Goal: Obtain resource: Obtain resource

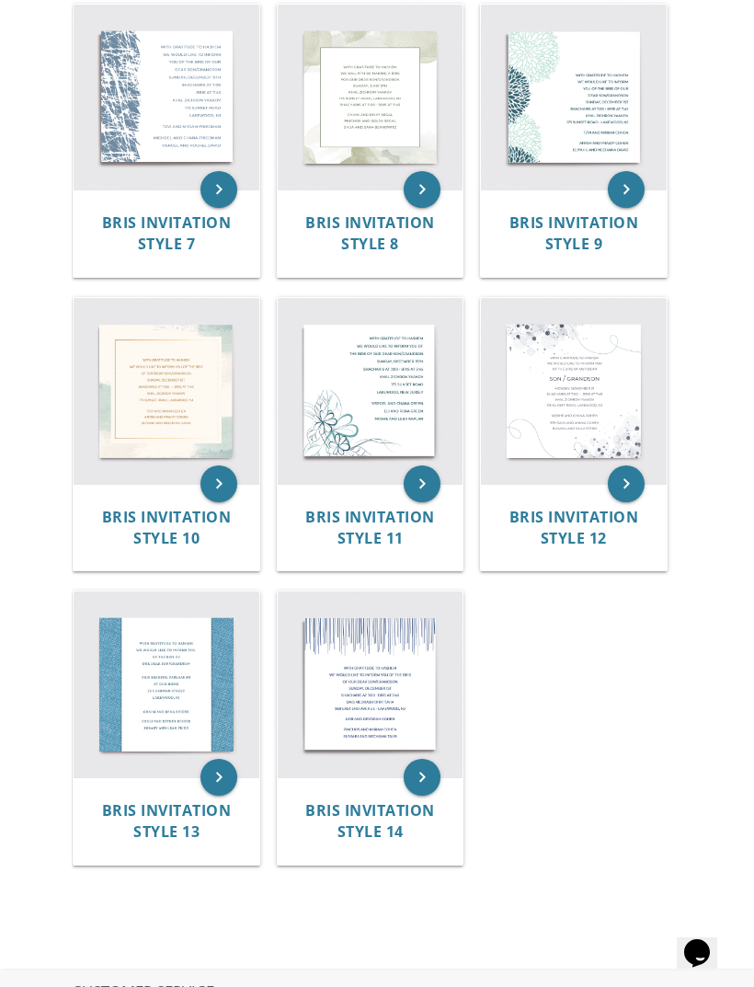
scroll to position [1116, 0]
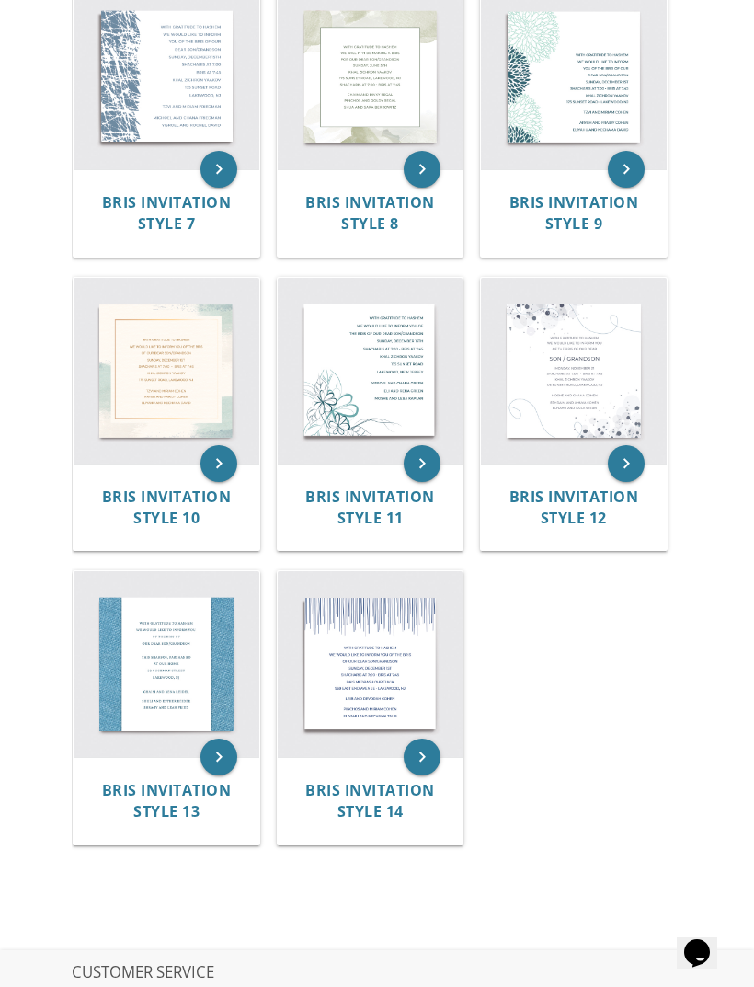
click at [379, 704] on img at bounding box center [371, 664] width 186 height 186
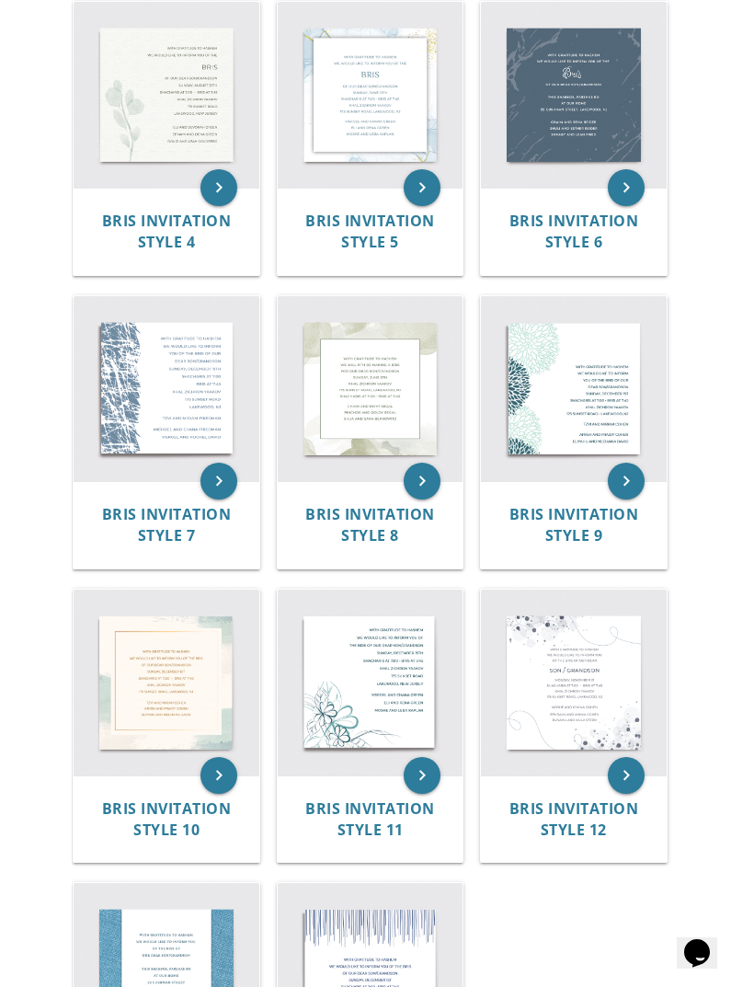
scroll to position [802, 0]
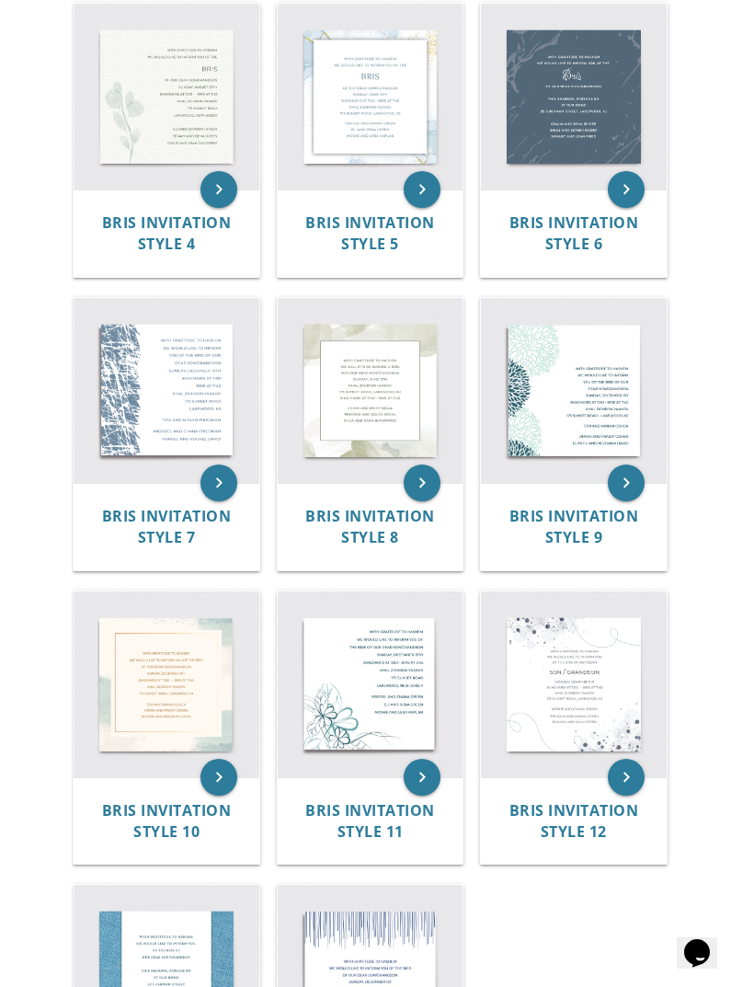
click at [593, 709] on img at bounding box center [574, 684] width 186 height 186
click at [628, 772] on icon "keyboard_arrow_right" at bounding box center [626, 777] width 37 height 37
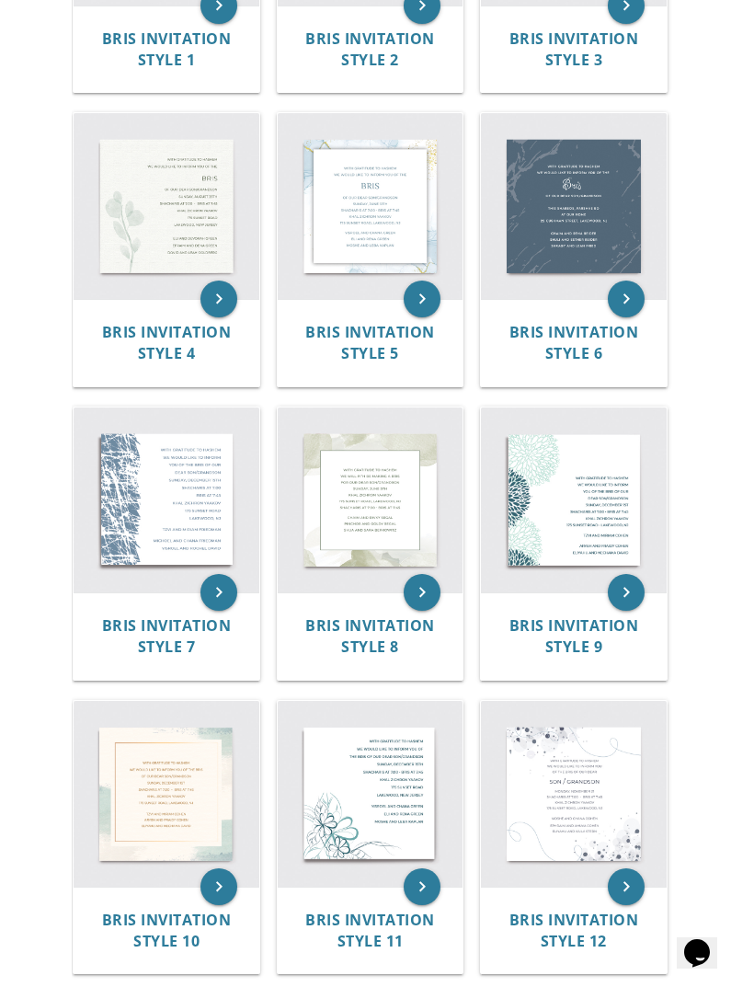
scroll to position [693, 0]
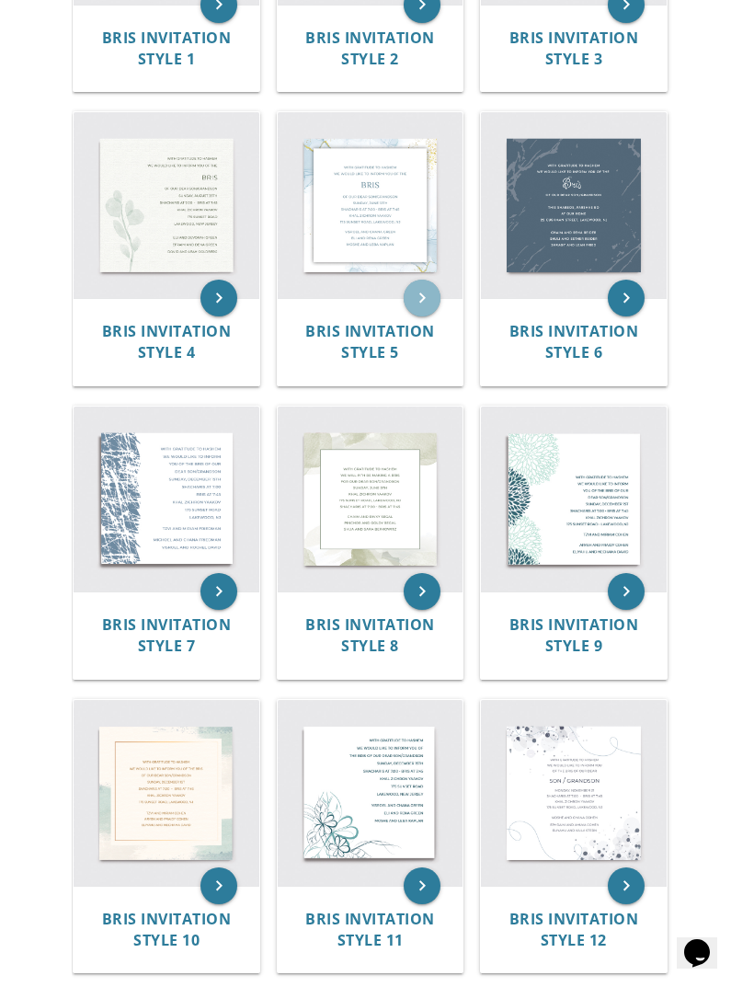
click at [417, 306] on icon "keyboard_arrow_right" at bounding box center [422, 298] width 37 height 37
click at [428, 289] on icon "keyboard_arrow_right" at bounding box center [422, 298] width 37 height 37
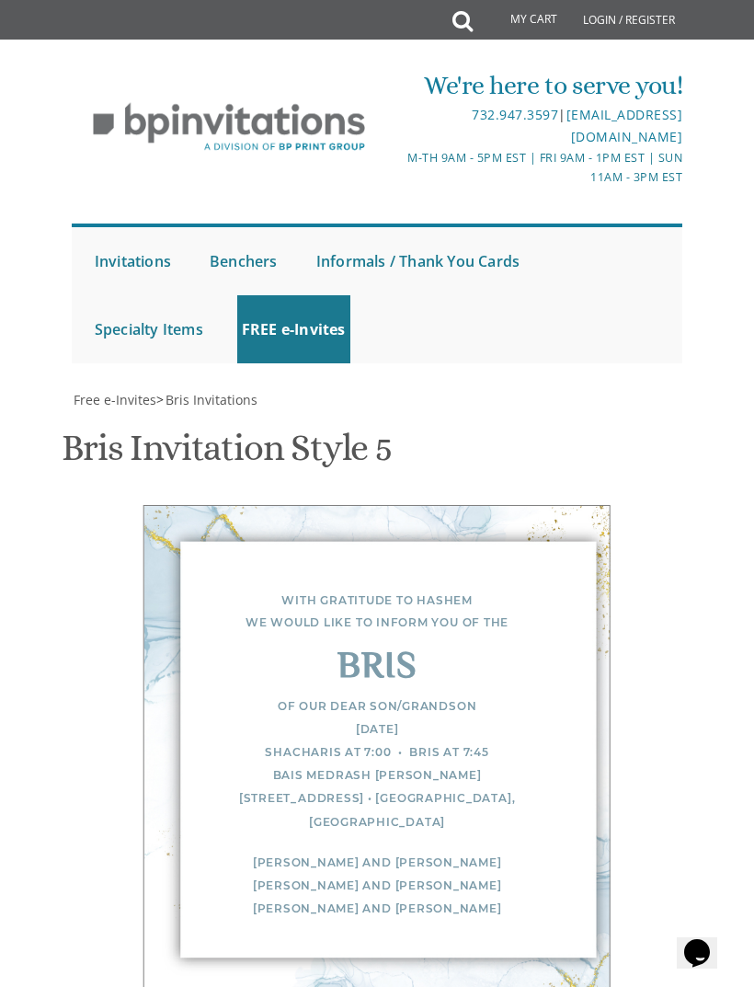
scroll to position [63, 0]
click at [492, 694] on div "Of our dear son/grandson [DATE] Shacharis at 7:00 • Bris at 7:45 Bais Medrash […" at bounding box center [377, 763] width 392 height 139
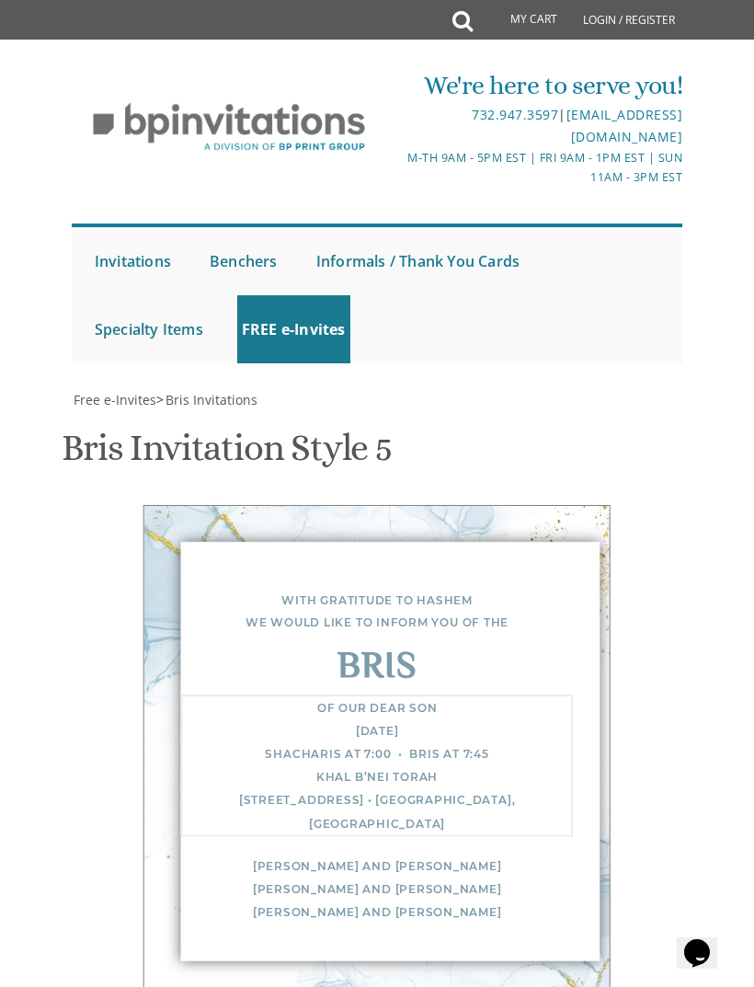
scroll to position [1011, 0]
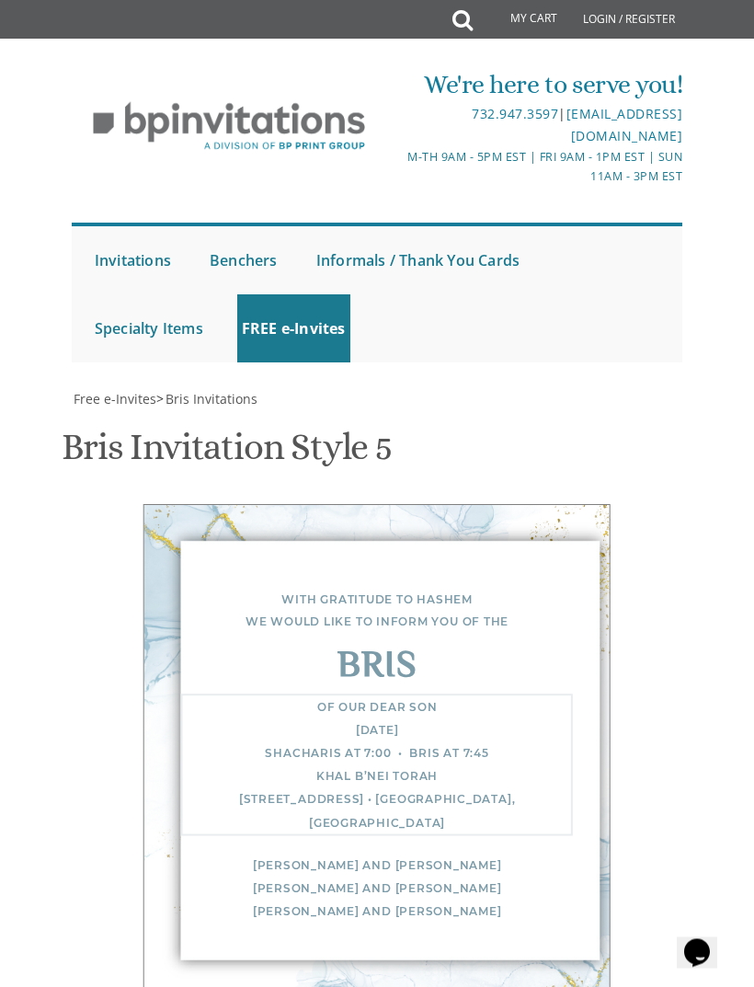
type textarea "Of our dear son Tuesday, September 30 Shacharis at 7:00 • Bris at 7:45 Khal B’n…"
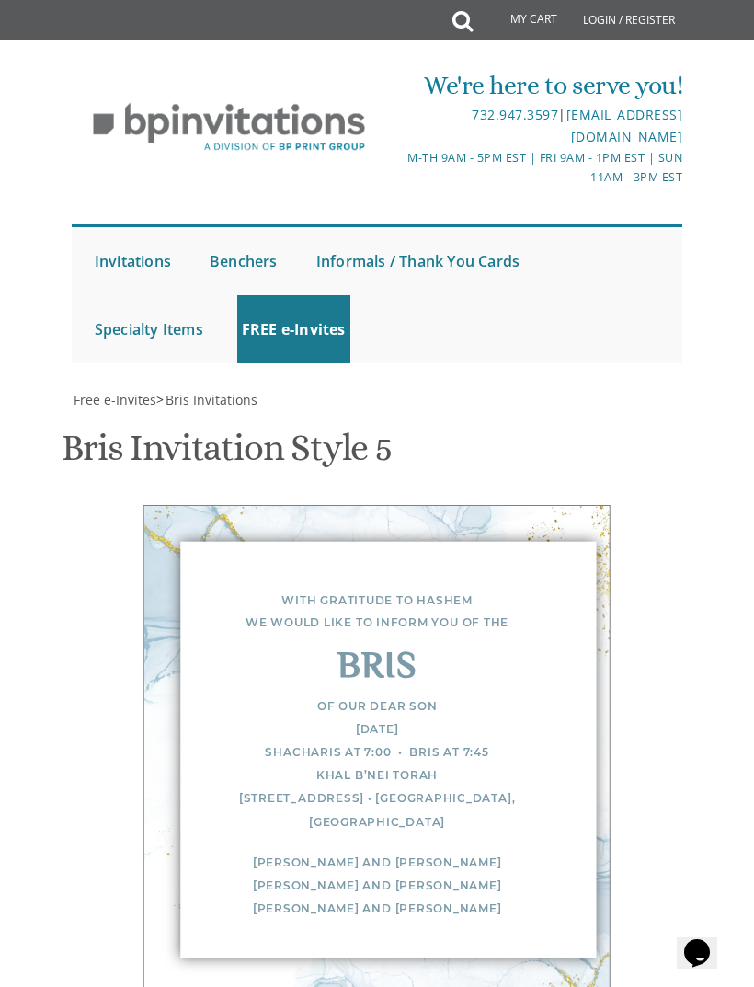
type input "h"
type input "ganznr@gmail.com"
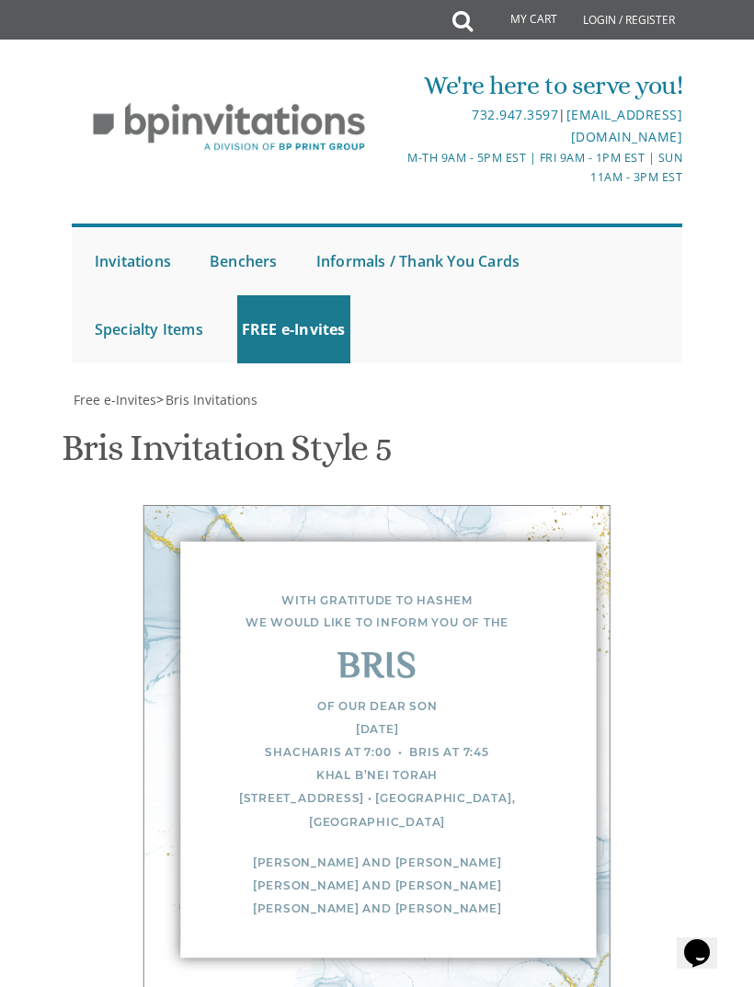
scroll to position [1071, 0]
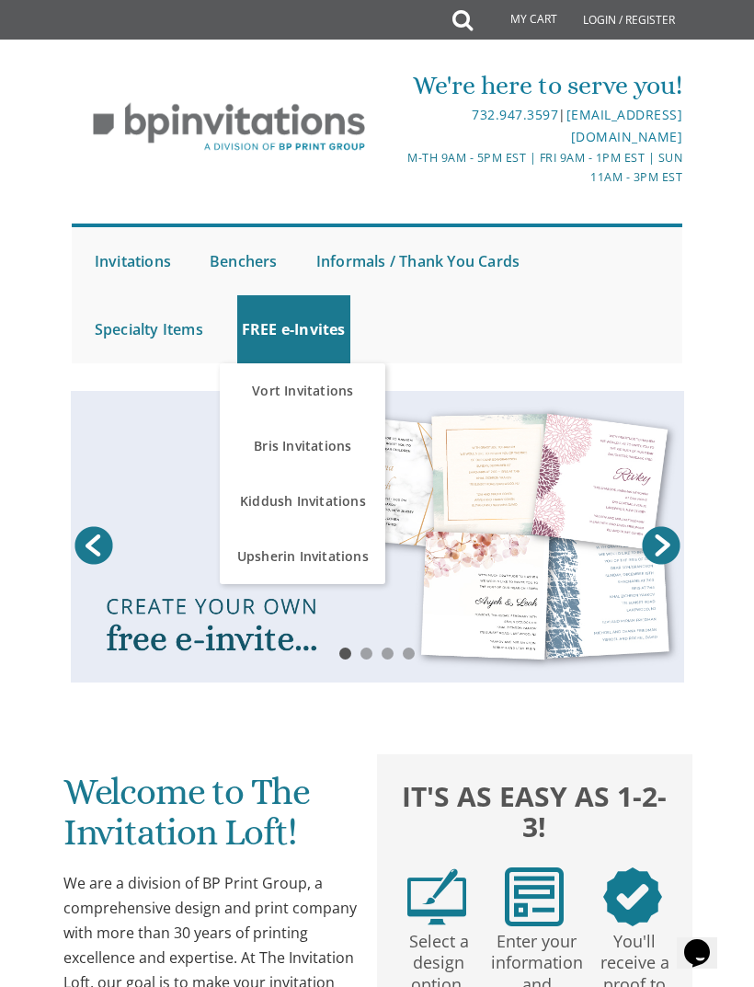
click at [335, 449] on link "Bris Invitations" at bounding box center [303, 445] width 166 height 55
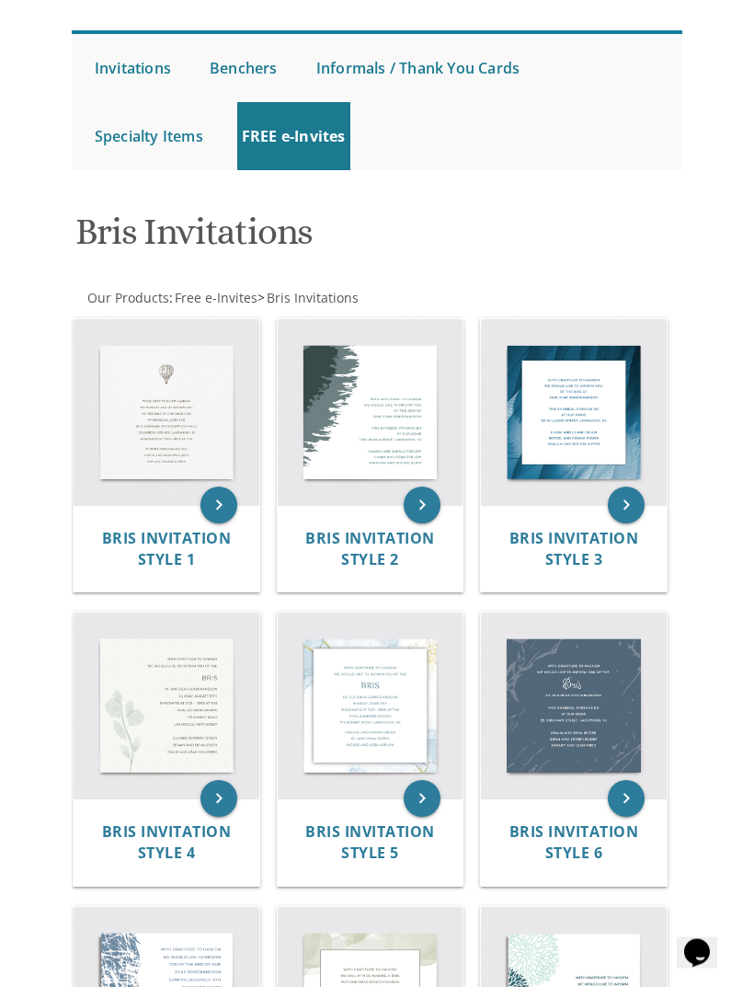
scroll to position [200, 0]
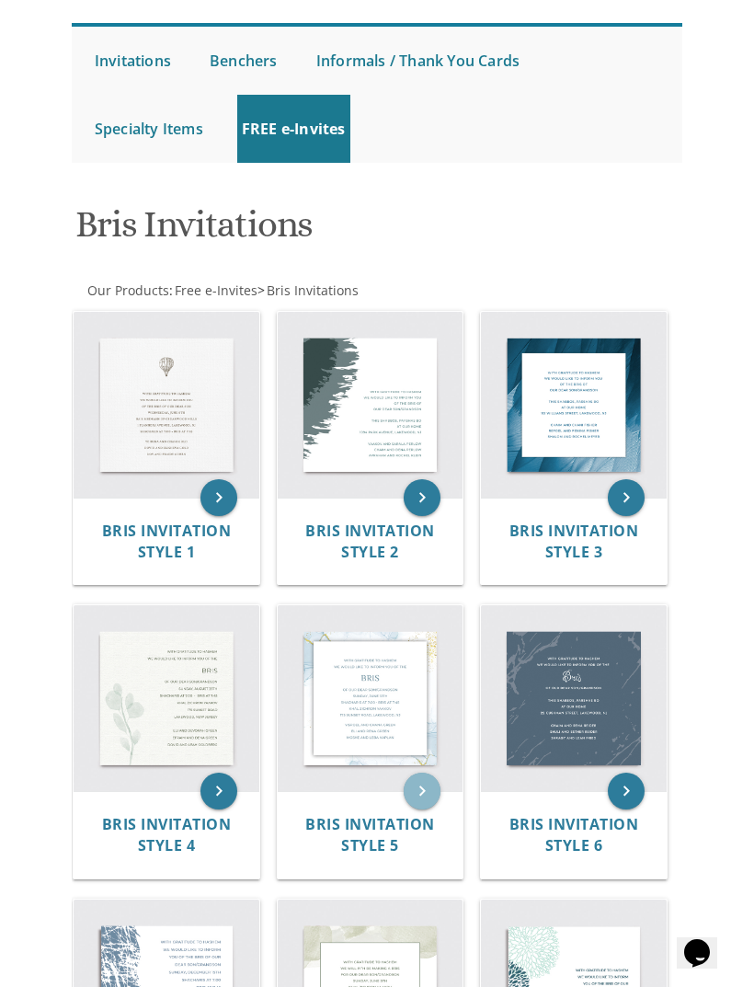
click at [437, 787] on icon "keyboard_arrow_right" at bounding box center [422, 791] width 37 height 37
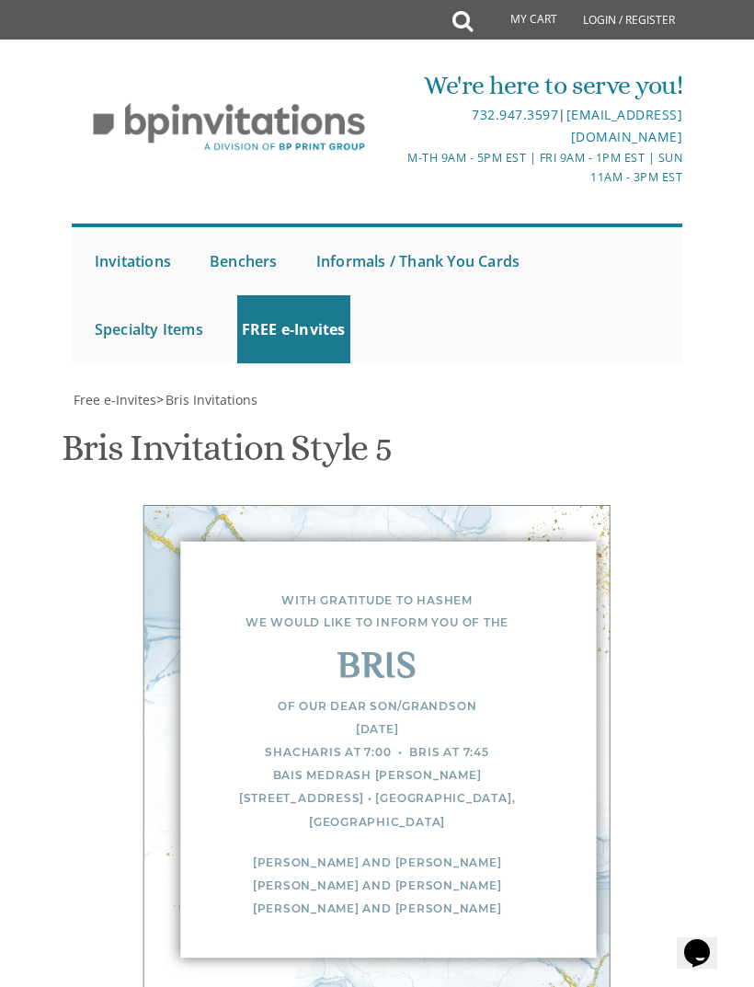
scroll to position [289, 0]
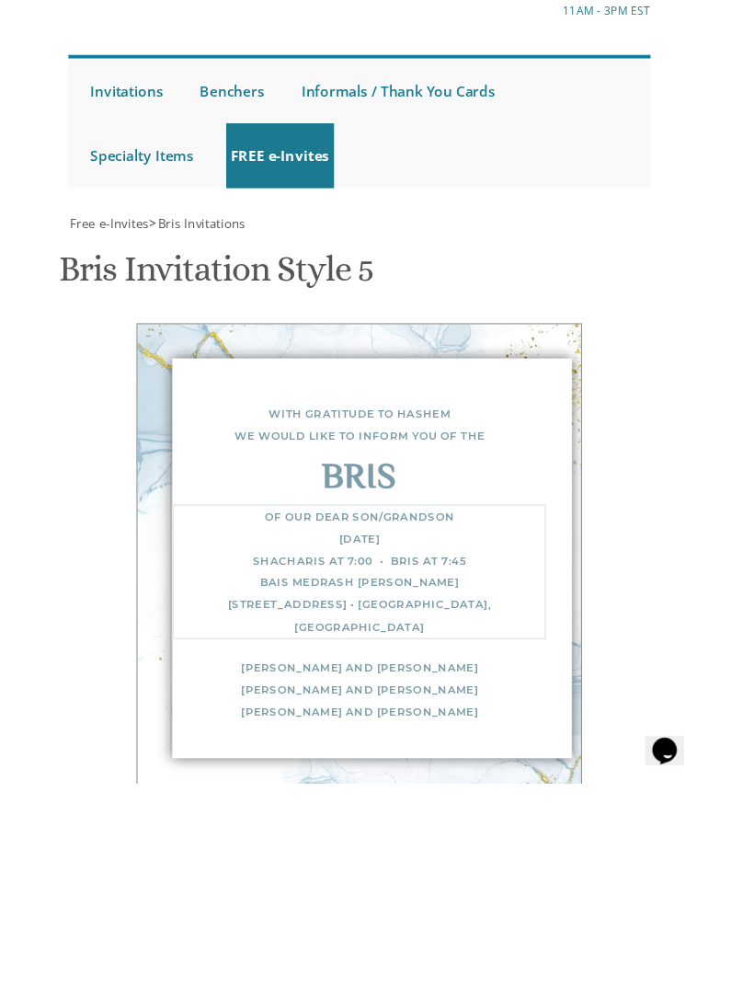
scroll to position [690, 0]
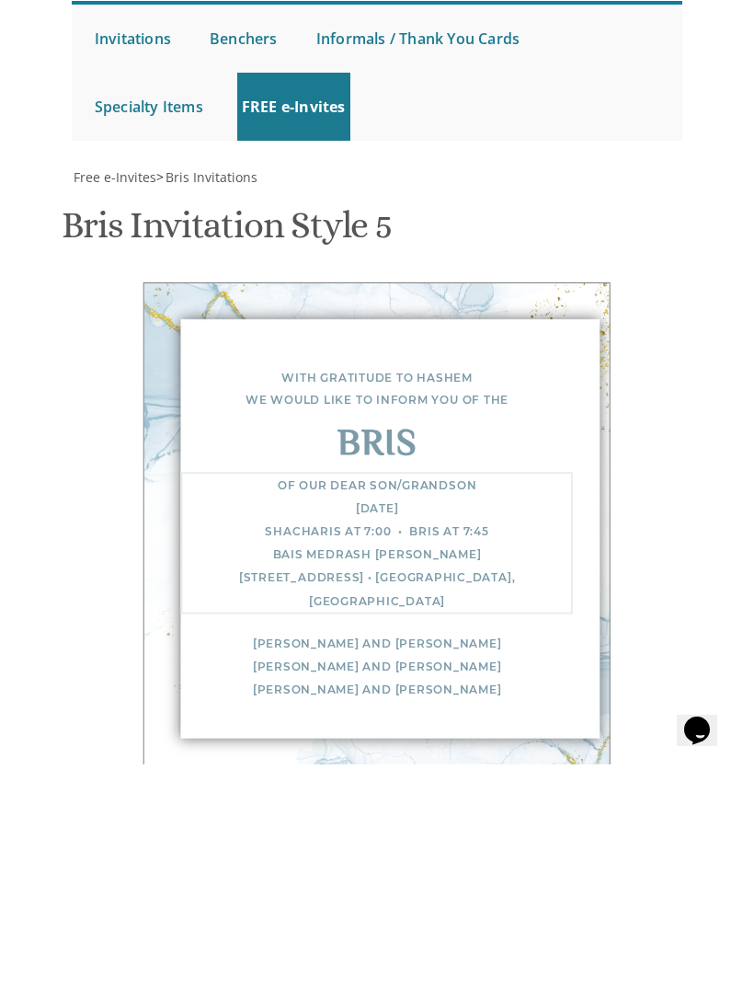
type textarea "Of our dear son Tuesday, September 30 Shacharis at 7:00 • Bris at 8:30 Khal B’n…"
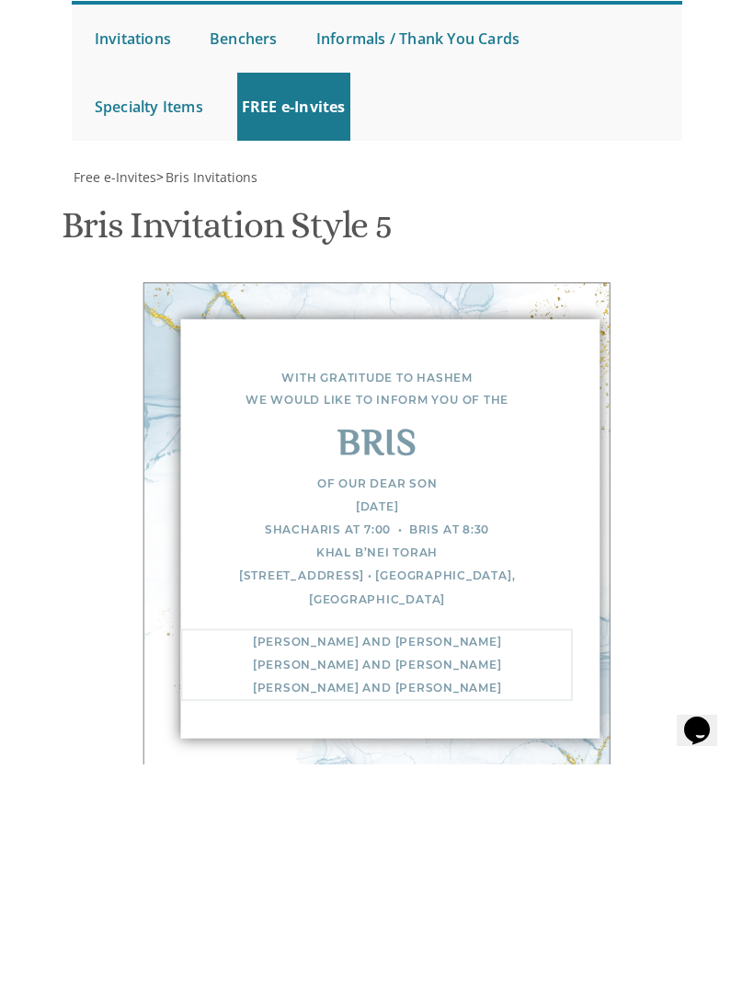
type textarea "Yisroel and"
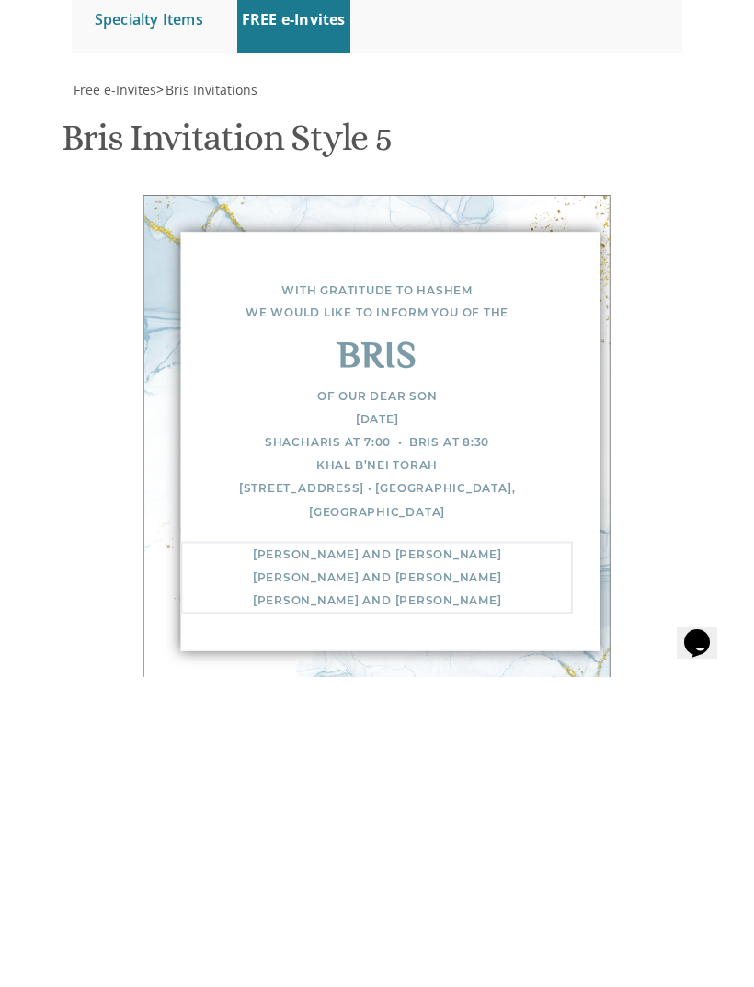
scroll to position [938, 0]
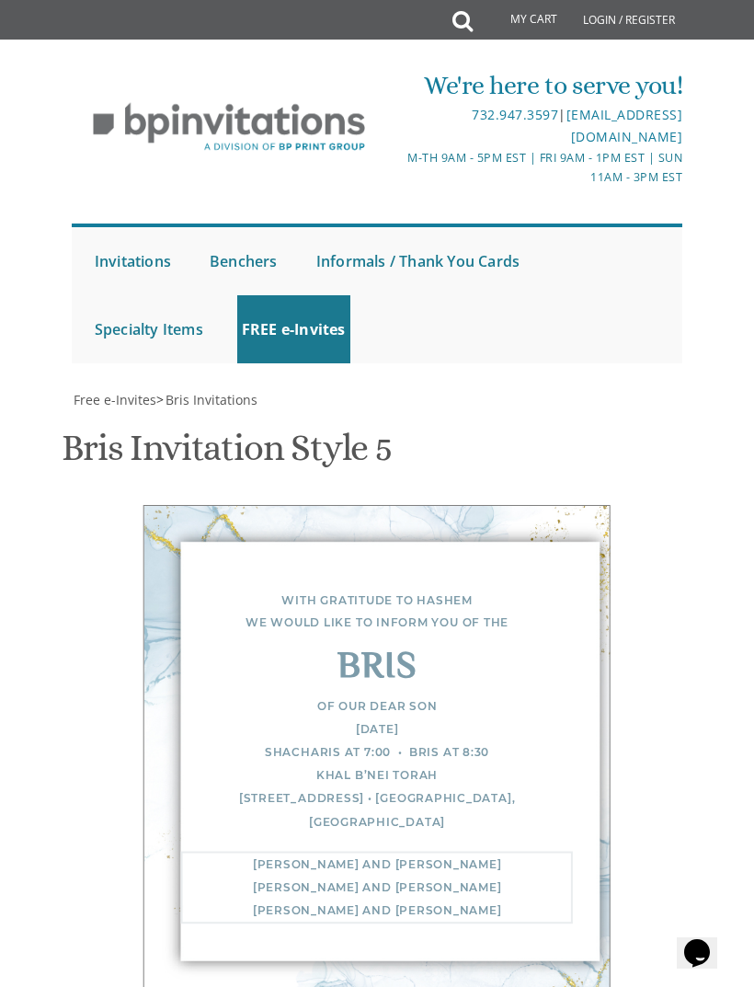
scroll to position [910, 0]
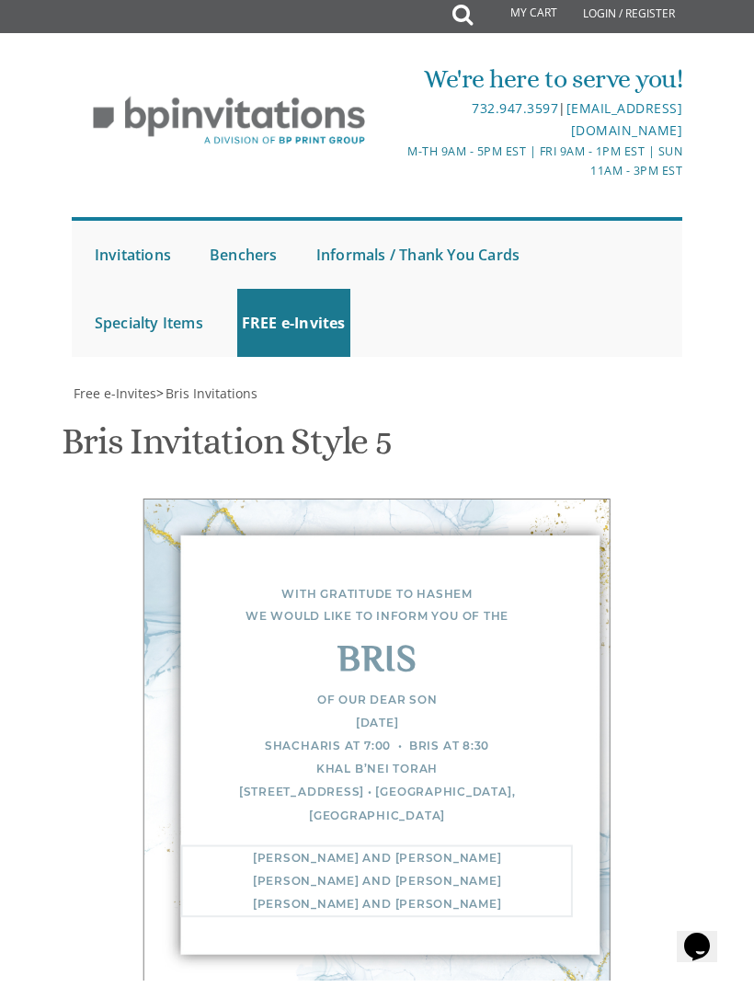
type textarea "Shmuli & Shevy Ganz Eliezer & Nechama Ganz Hershey & Laura Rand"
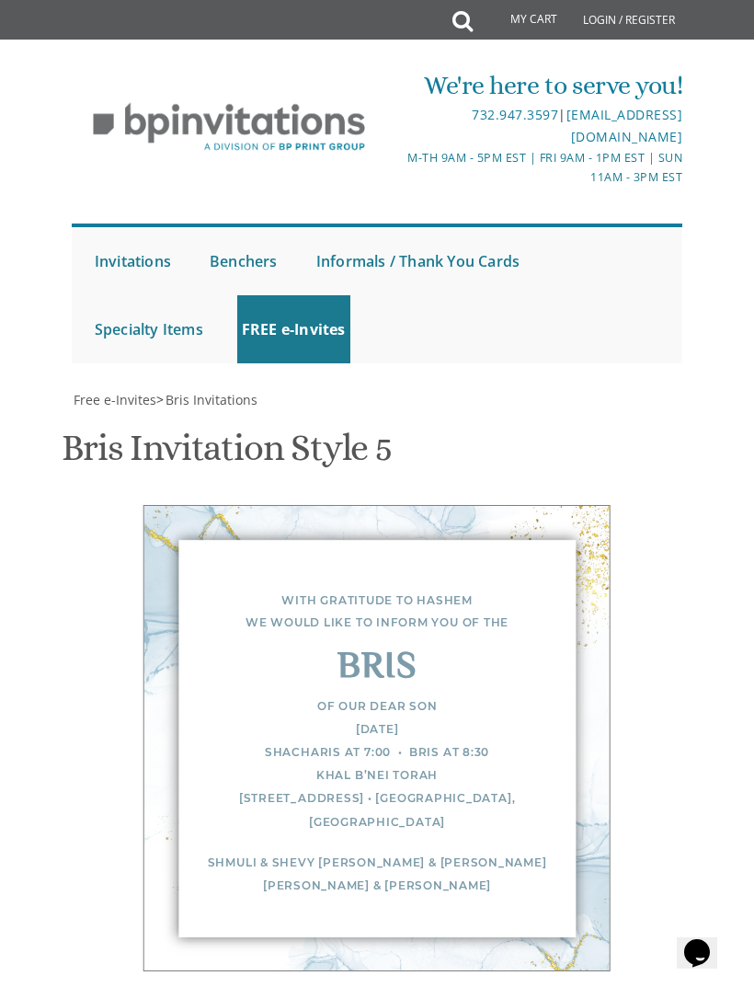
scroll to position [453, 0]
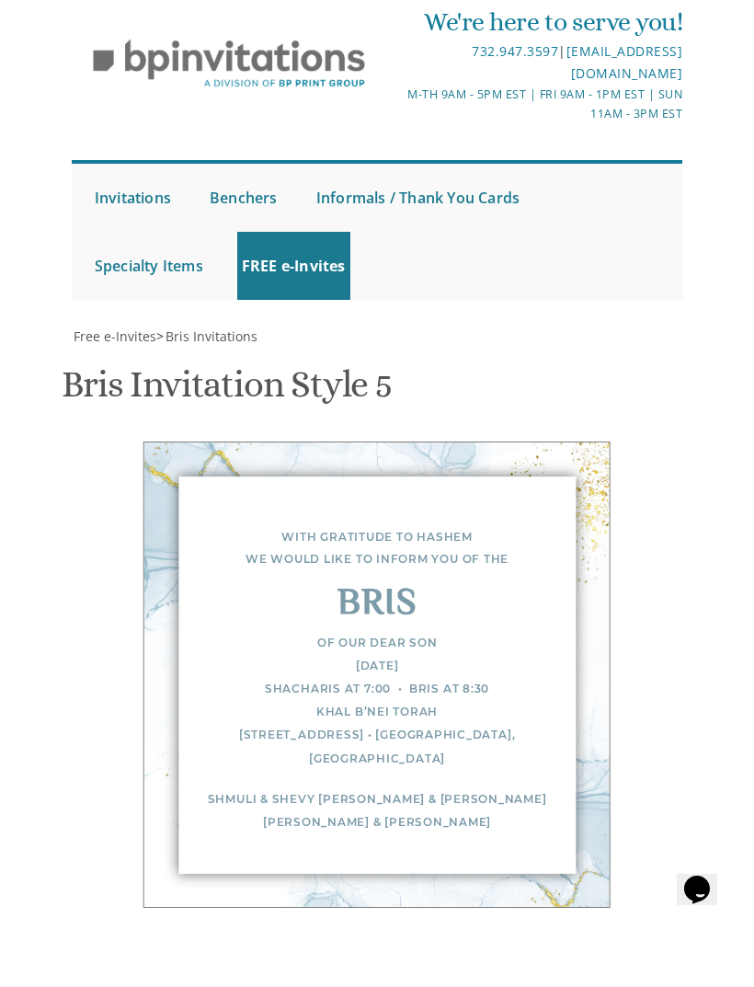
type input "ganznr@gmail.com"
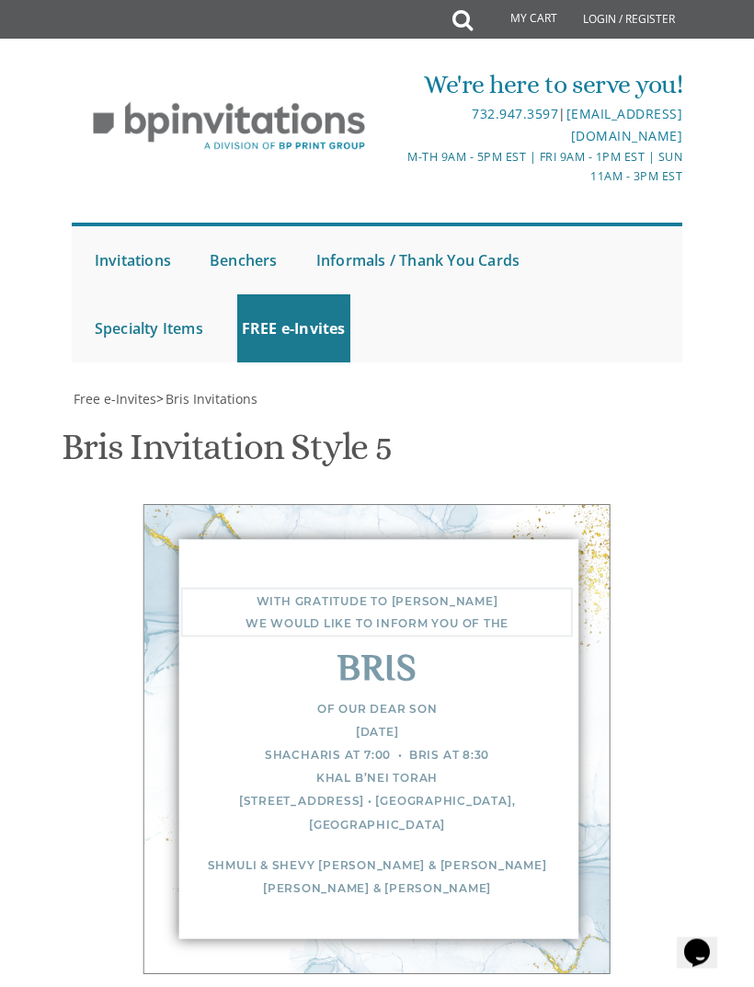
scroll to position [636, 0]
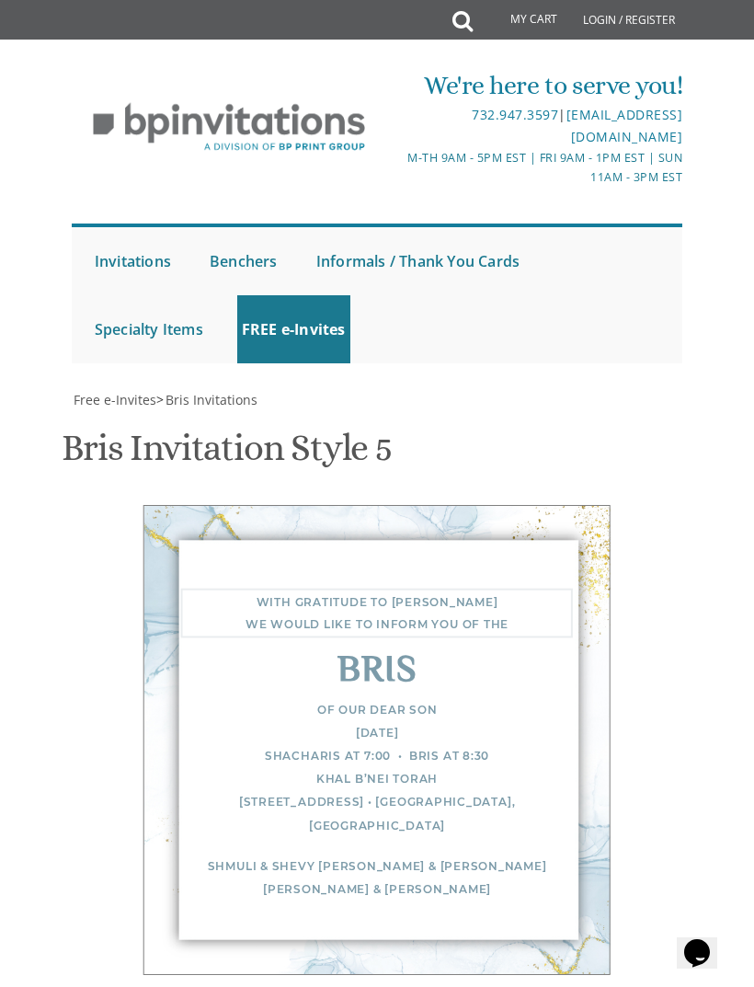
type textarea "With gratitude to Hashem Yisborach We would like to inform you of the"
